Goal: Information Seeking & Learning: Learn about a topic

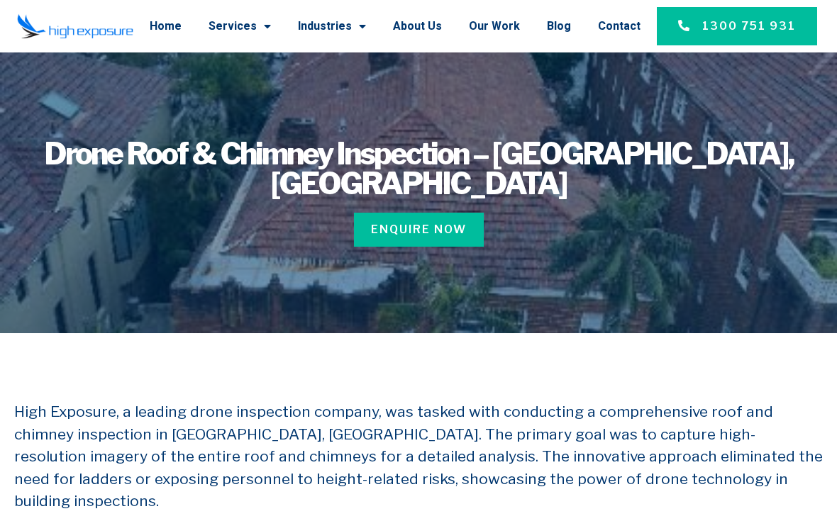
click at [353, 38] on link "Industries" at bounding box center [332, 26] width 68 height 37
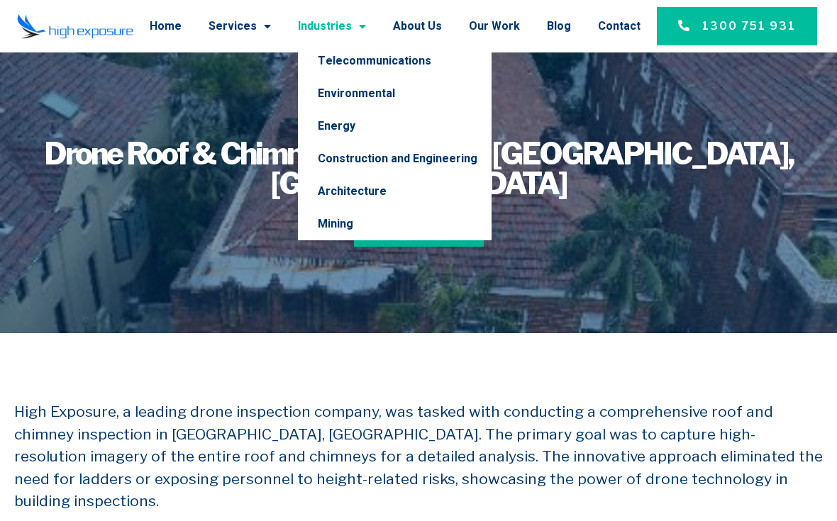
click at [433, 63] on link "Telecommunications" at bounding box center [395, 61] width 194 height 33
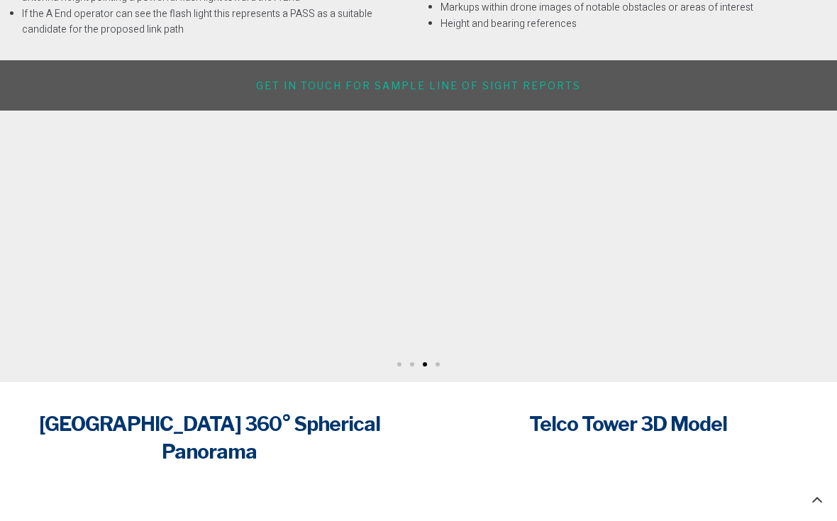
scroll to position [1775, 0]
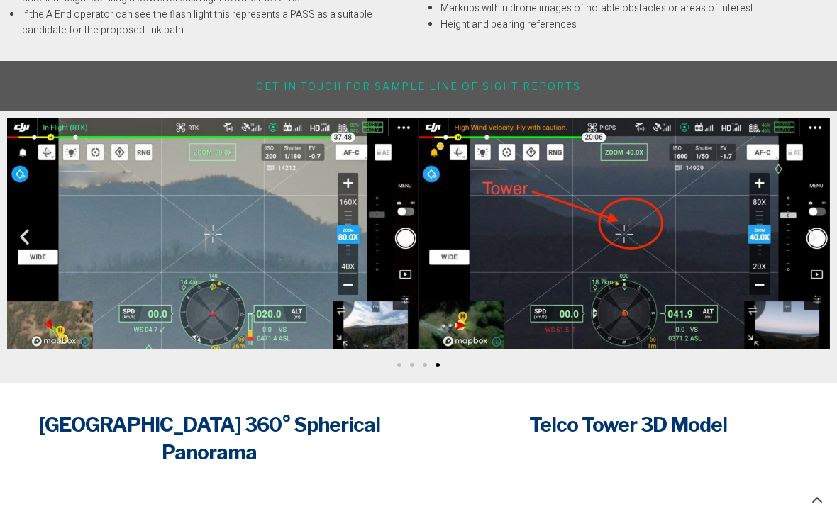
click at [560, 89] on h6 "Get in touch for sample Line of Sight Reports" at bounding box center [418, 86] width 823 height 15
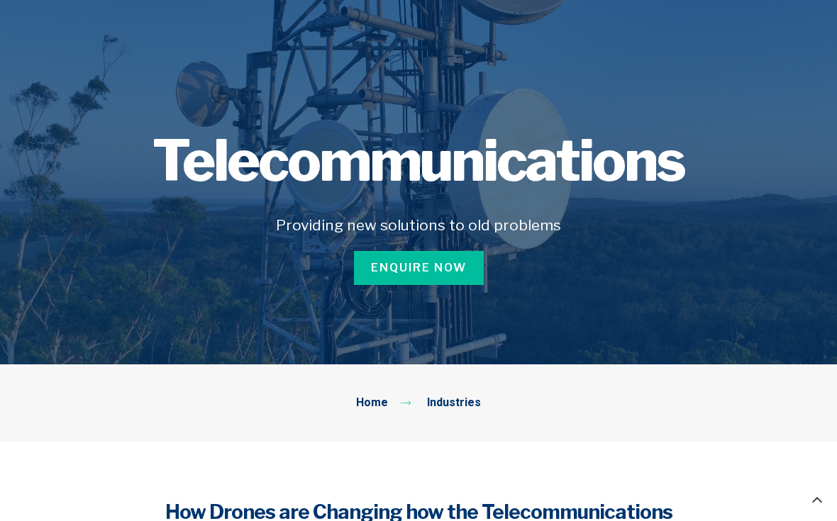
scroll to position [0, 0]
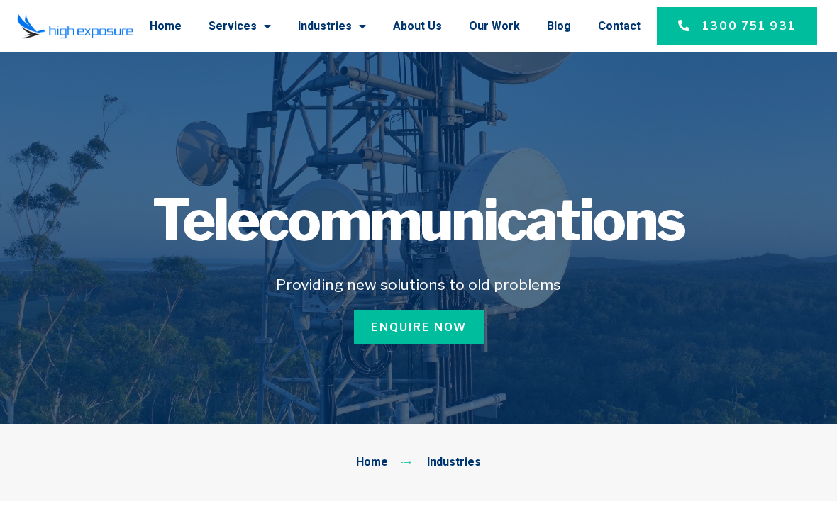
click at [338, 27] on link "Industries" at bounding box center [332, 26] width 68 height 37
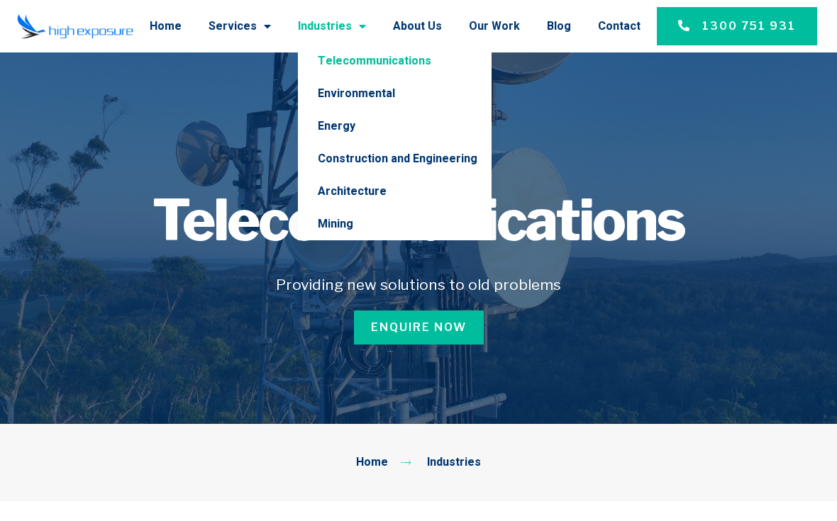
click at [403, 83] on link "Environmental" at bounding box center [395, 93] width 194 height 33
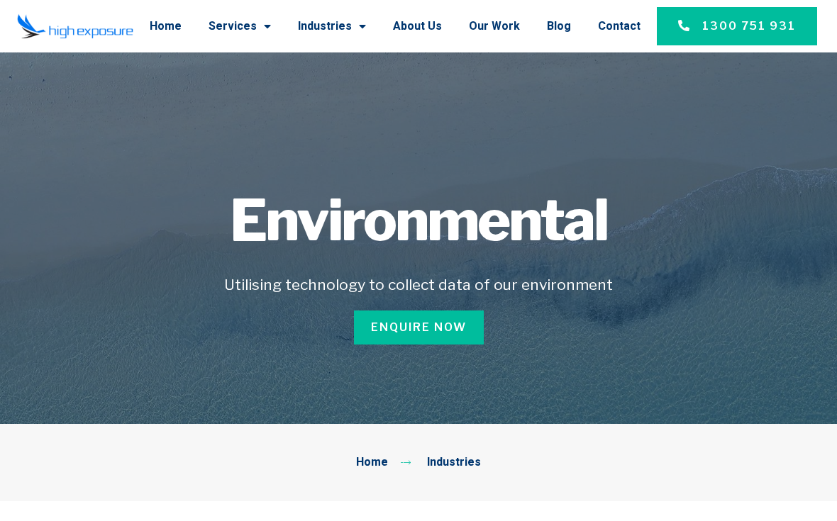
click at [356, 23] on link "Industries" at bounding box center [332, 26] width 68 height 37
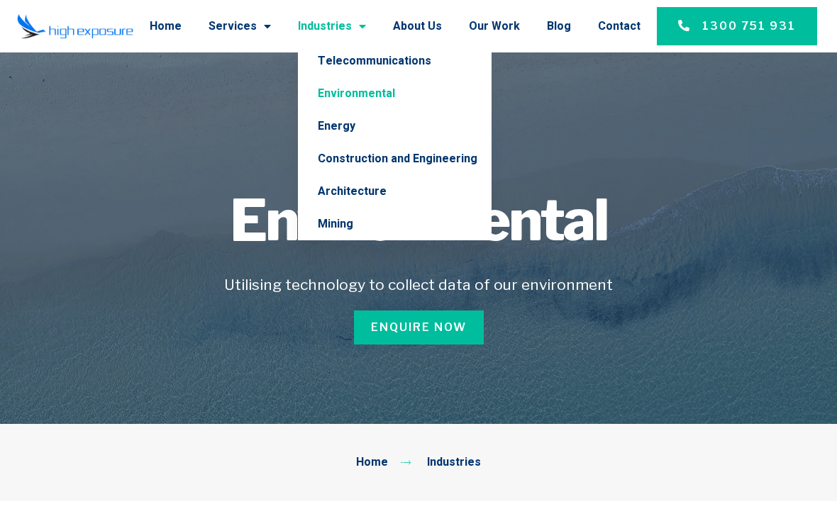
click at [365, 127] on link "Energy" at bounding box center [395, 126] width 194 height 33
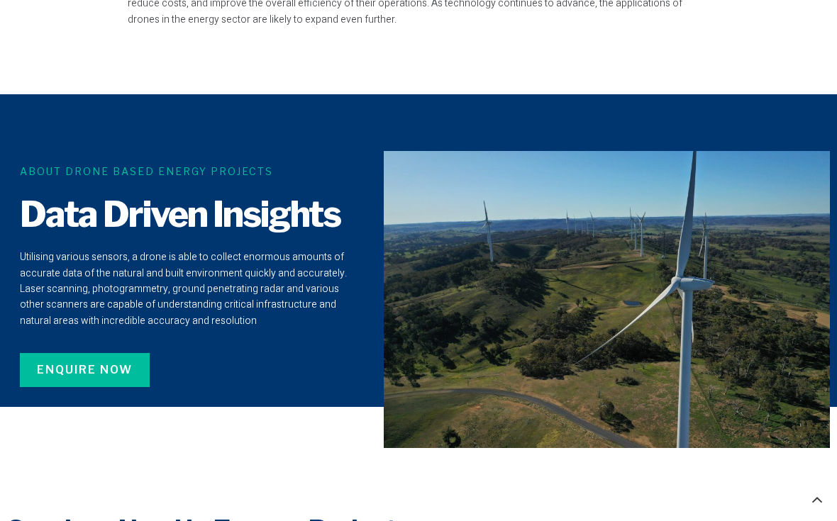
scroll to position [1611, 0]
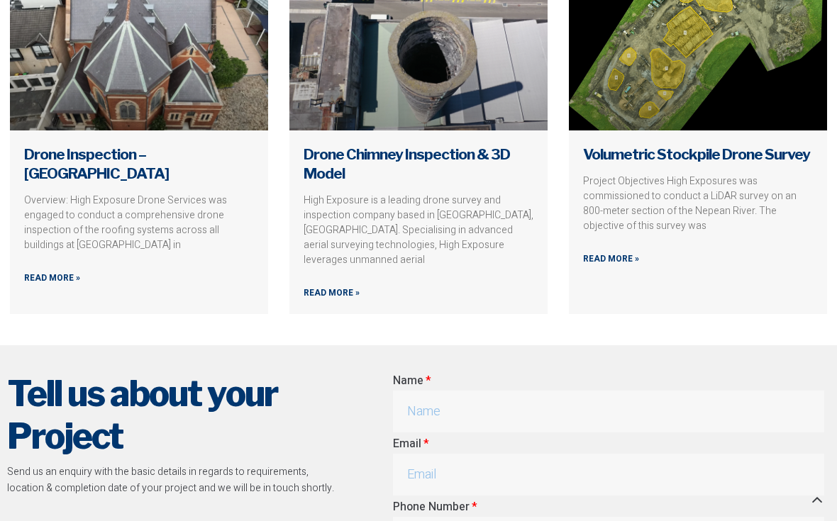
scroll to position [2029, 0]
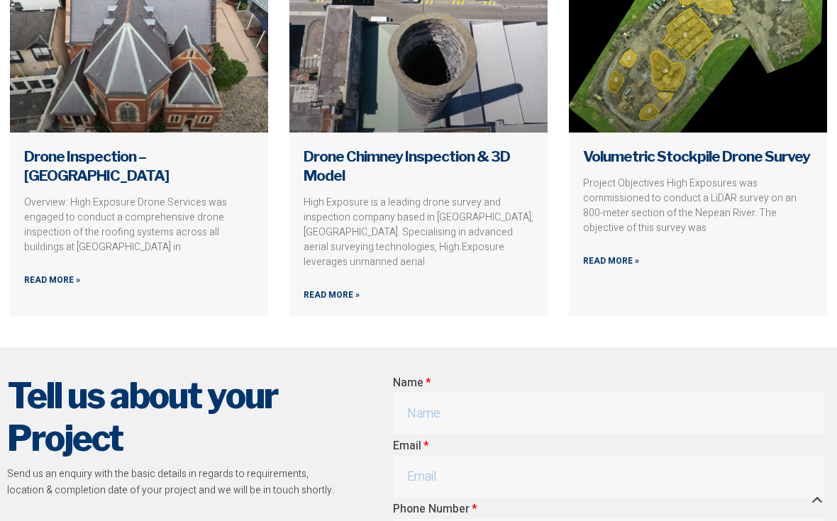
click at [169, 148] on link "Drone Inspection – St Vincents College" at bounding box center [96, 166] width 145 height 37
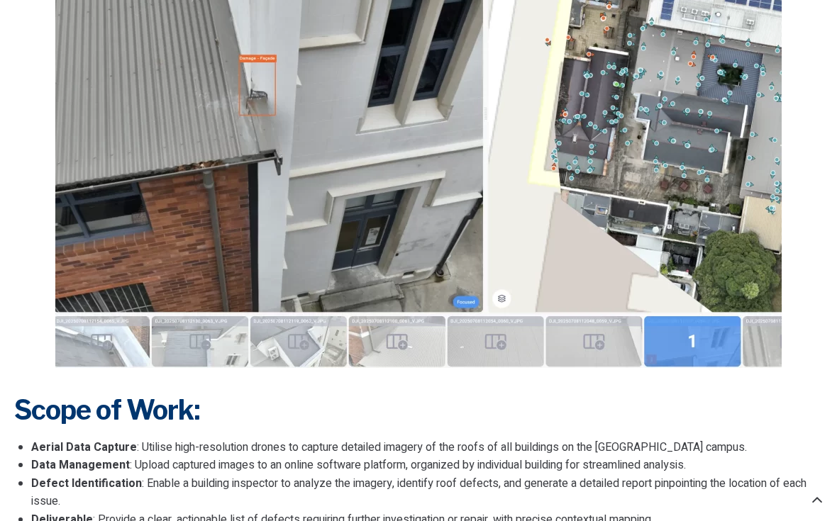
scroll to position [1157, 0]
click at [200, 332] on img at bounding box center [418, 140] width 726 height 453
click at [204, 333] on img at bounding box center [418, 140] width 726 height 453
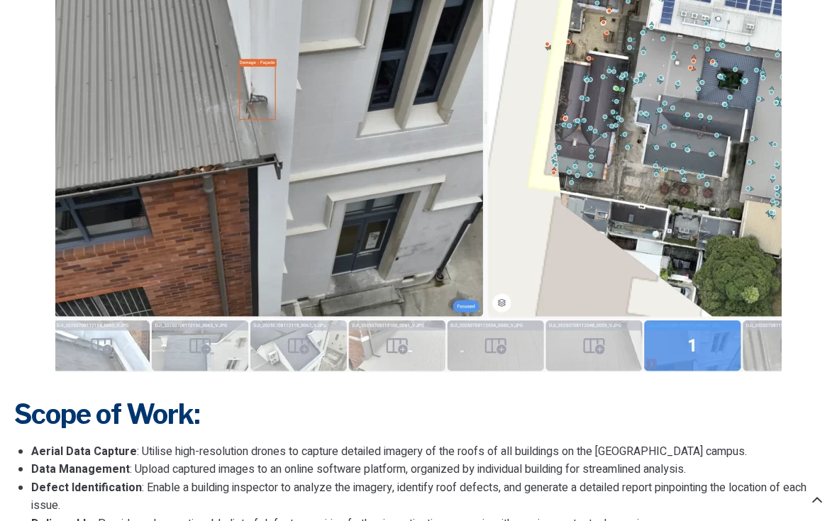
click at [314, 334] on img at bounding box center [418, 145] width 726 height 453
click at [389, 338] on img at bounding box center [418, 145] width 726 height 453
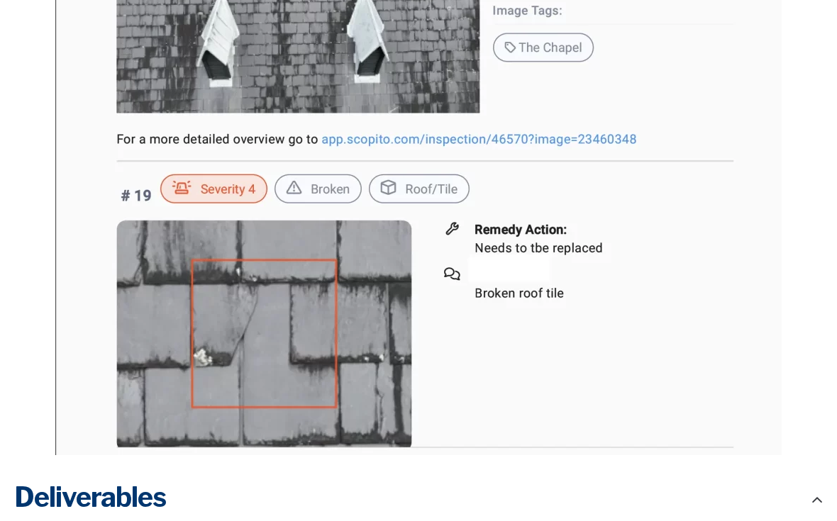
scroll to position [2900, 0]
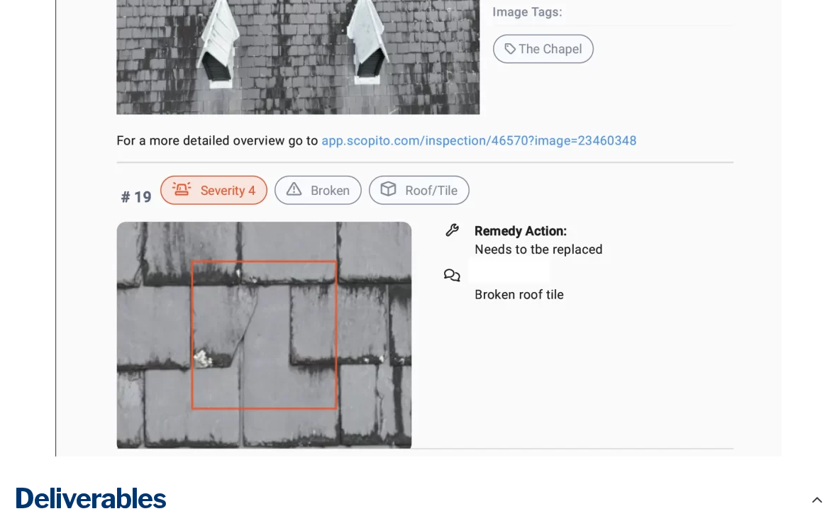
click at [609, 133] on img at bounding box center [418, 139] width 726 height 635
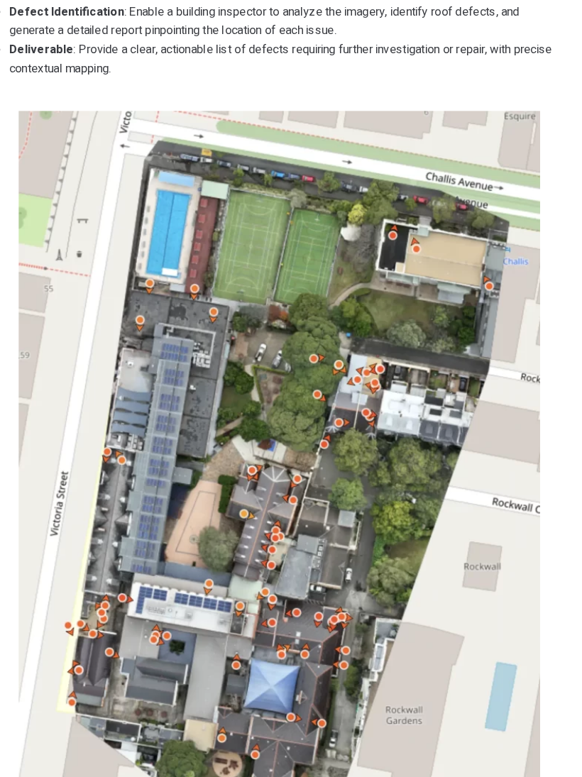
scroll to position [1455, 0]
